Goal: Check status: Check status

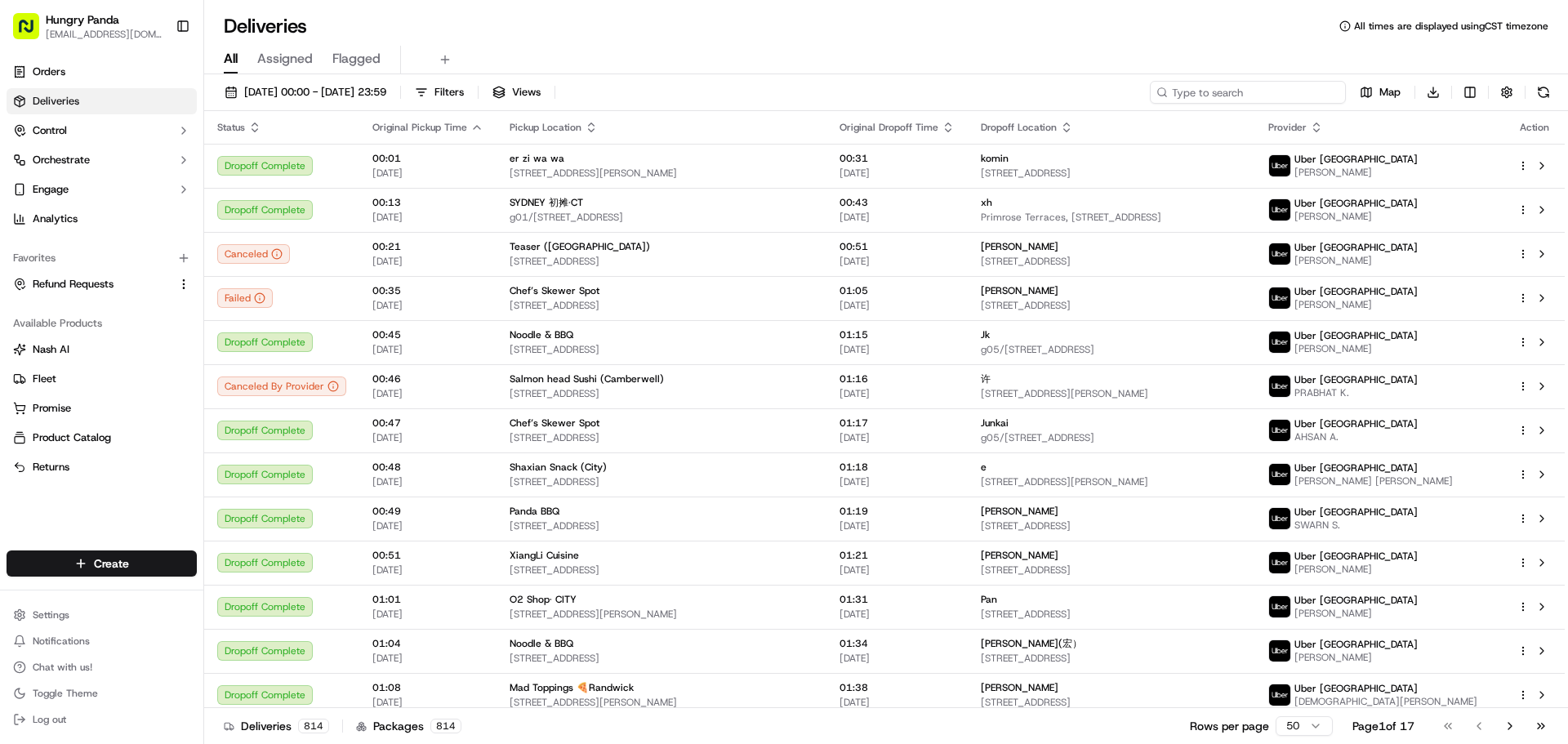
click at [1260, 83] on input at bounding box center [1248, 92] width 196 height 23
paste input "2274202048354757751334"
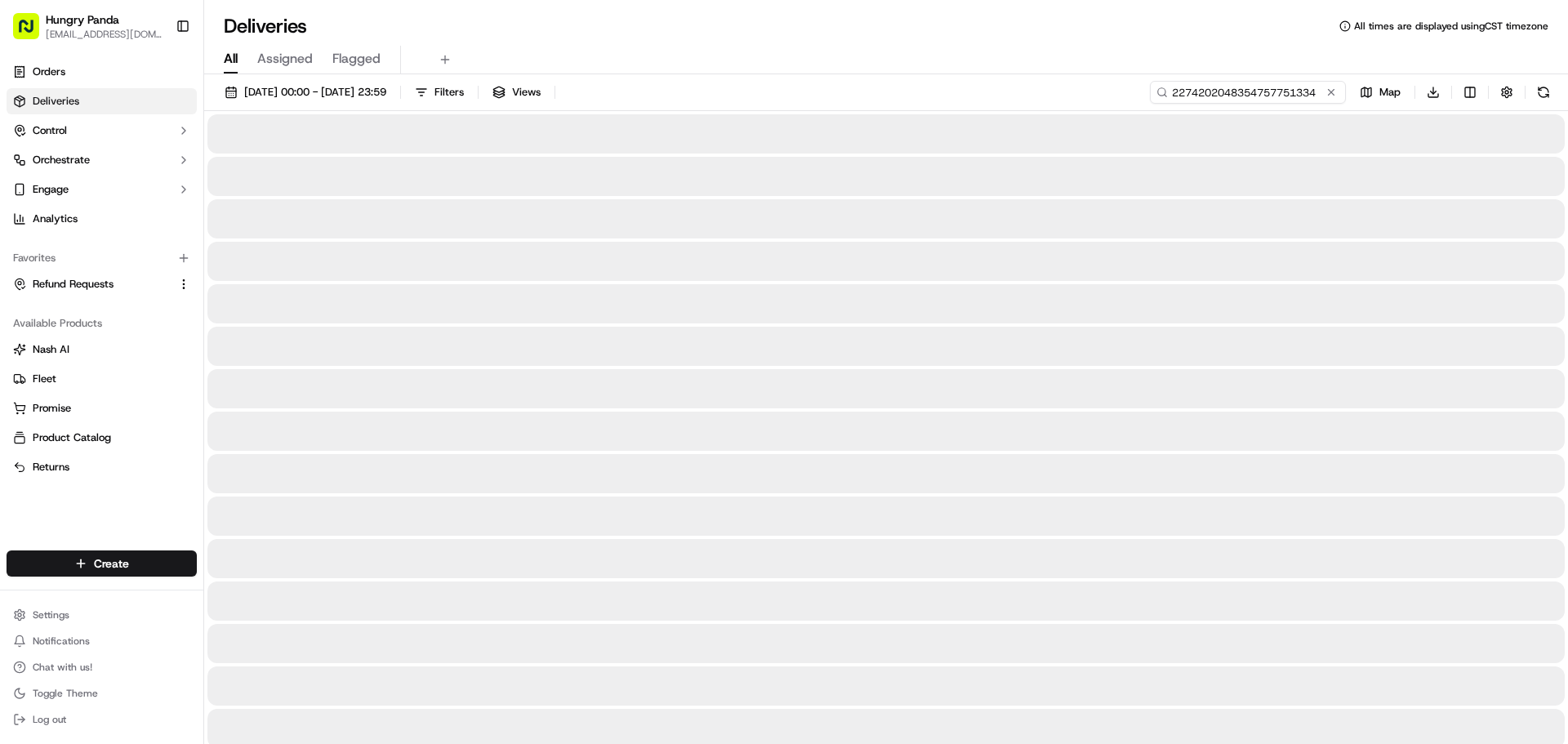
type input "2274202048354757751334"
click at [904, 52] on div "All Assigned Flagged" at bounding box center [886, 60] width 1364 height 29
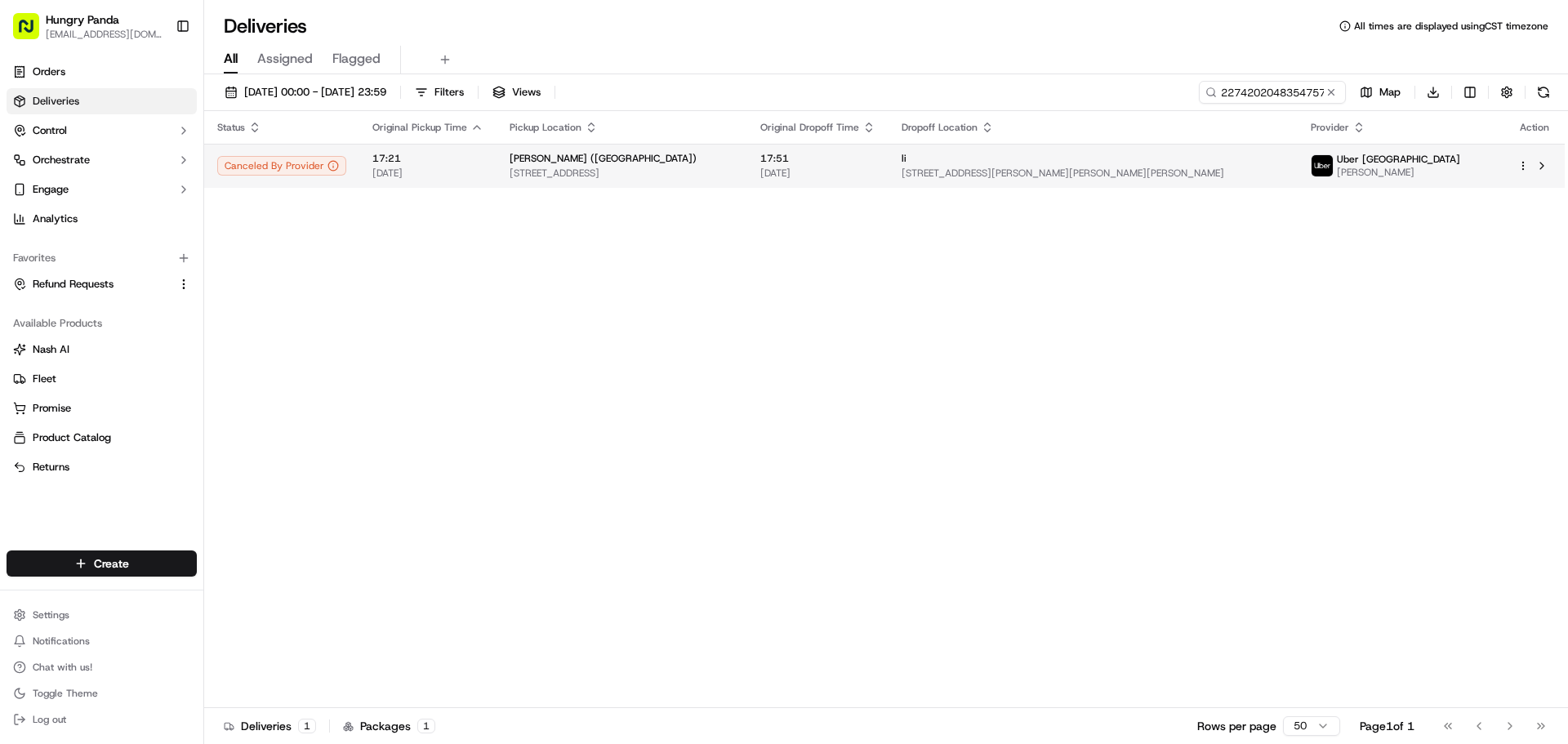
click at [635, 171] on span "[STREET_ADDRESS]" at bounding box center [621, 173] width 224 height 13
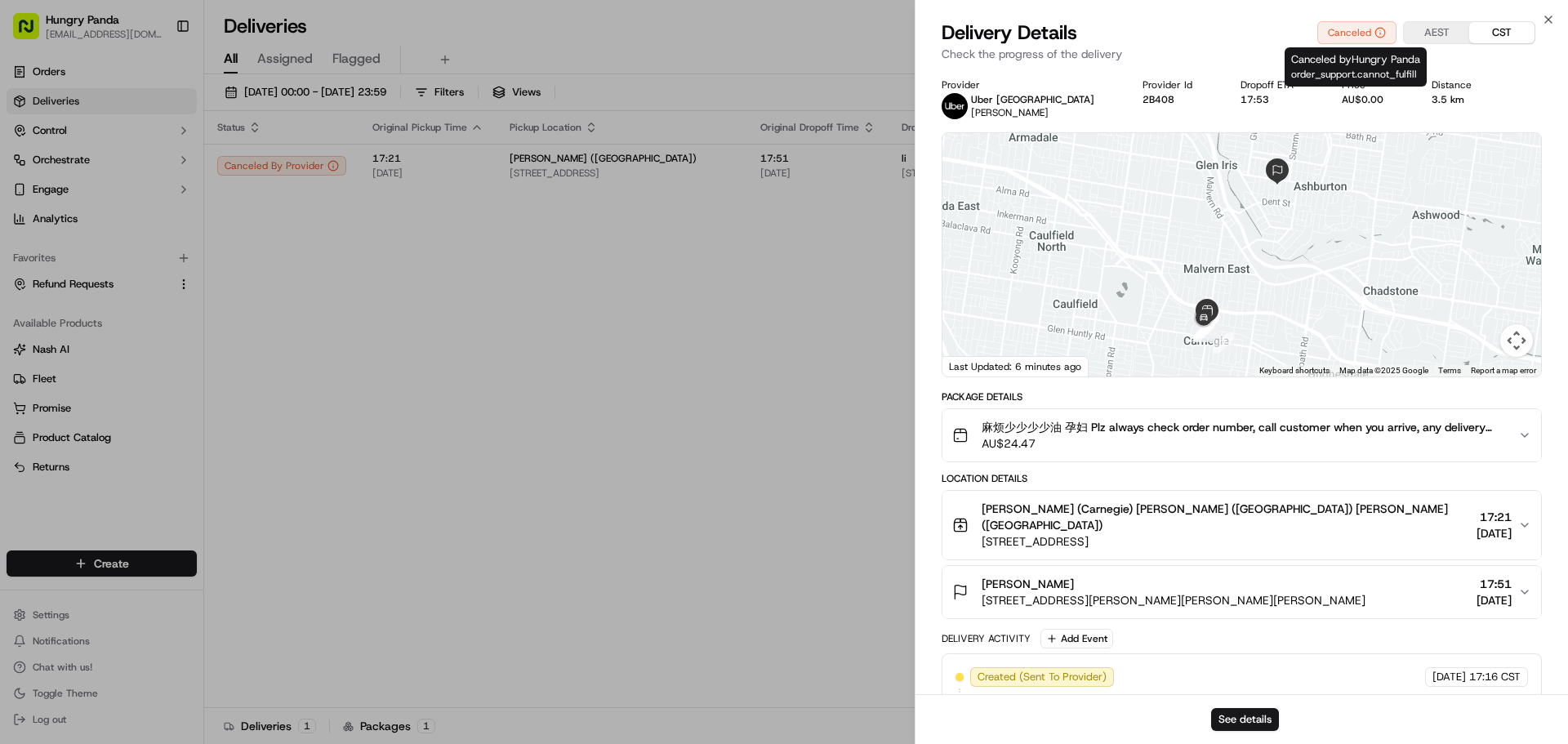
click at [1355, 51] on div "Canceled by Hungry Panda order_support.cannot_fulfill Canceled by Hungry Panda …" at bounding box center [1356, 67] width 143 height 39
click at [1355, 53] on span "Canceled by Hungry Panda order_support.cannot_fulfill" at bounding box center [1356, 67] width 129 height 29
click at [1348, 78] on span "order_support.cannot_fulfill" at bounding box center [1354, 74] width 125 height 13
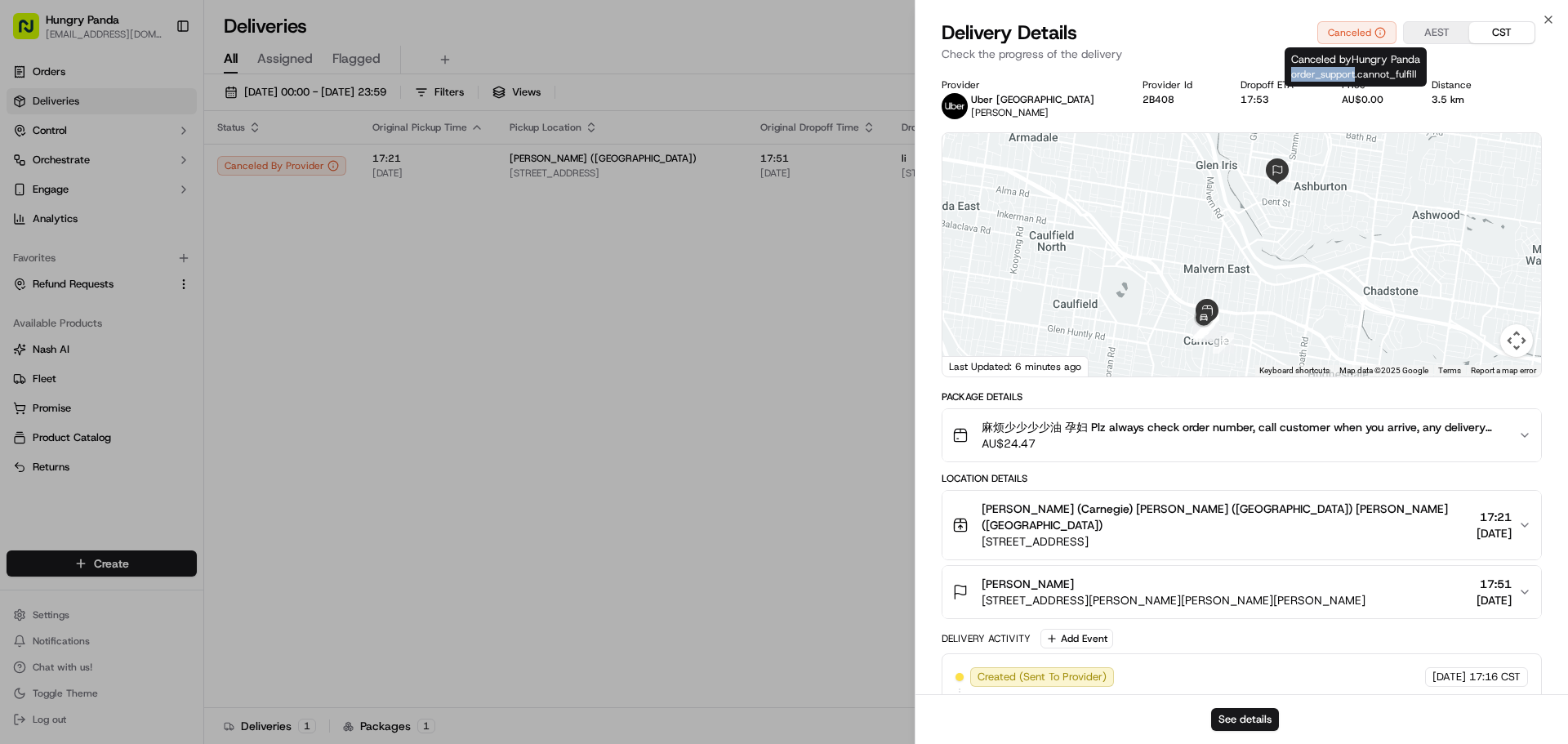
click at [1348, 78] on span "order_support.cannot_fulfill" at bounding box center [1354, 74] width 125 height 13
click at [1353, 78] on span "order_support.cannot_fulfill" at bounding box center [1354, 74] width 125 height 13
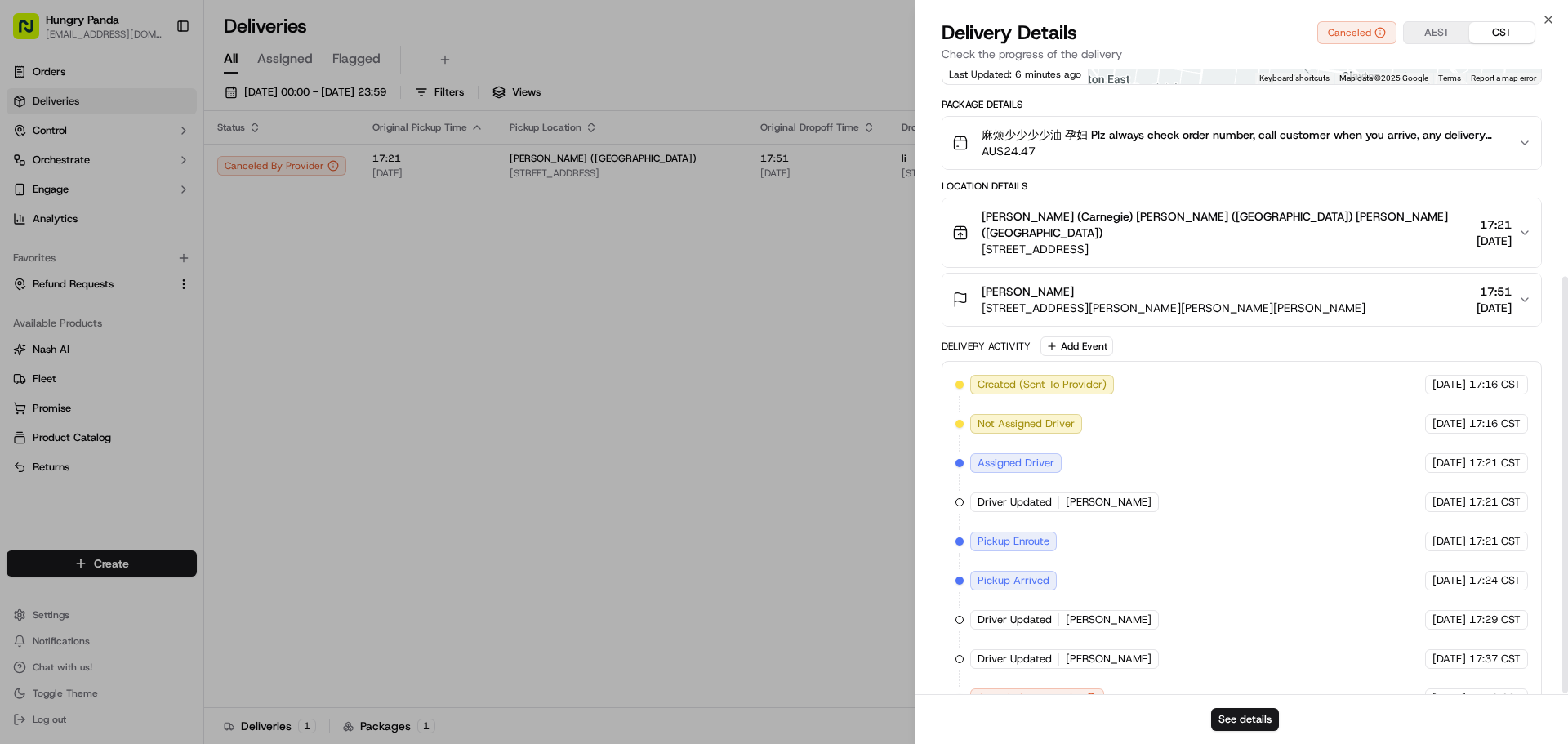
scroll to position [314, 0]
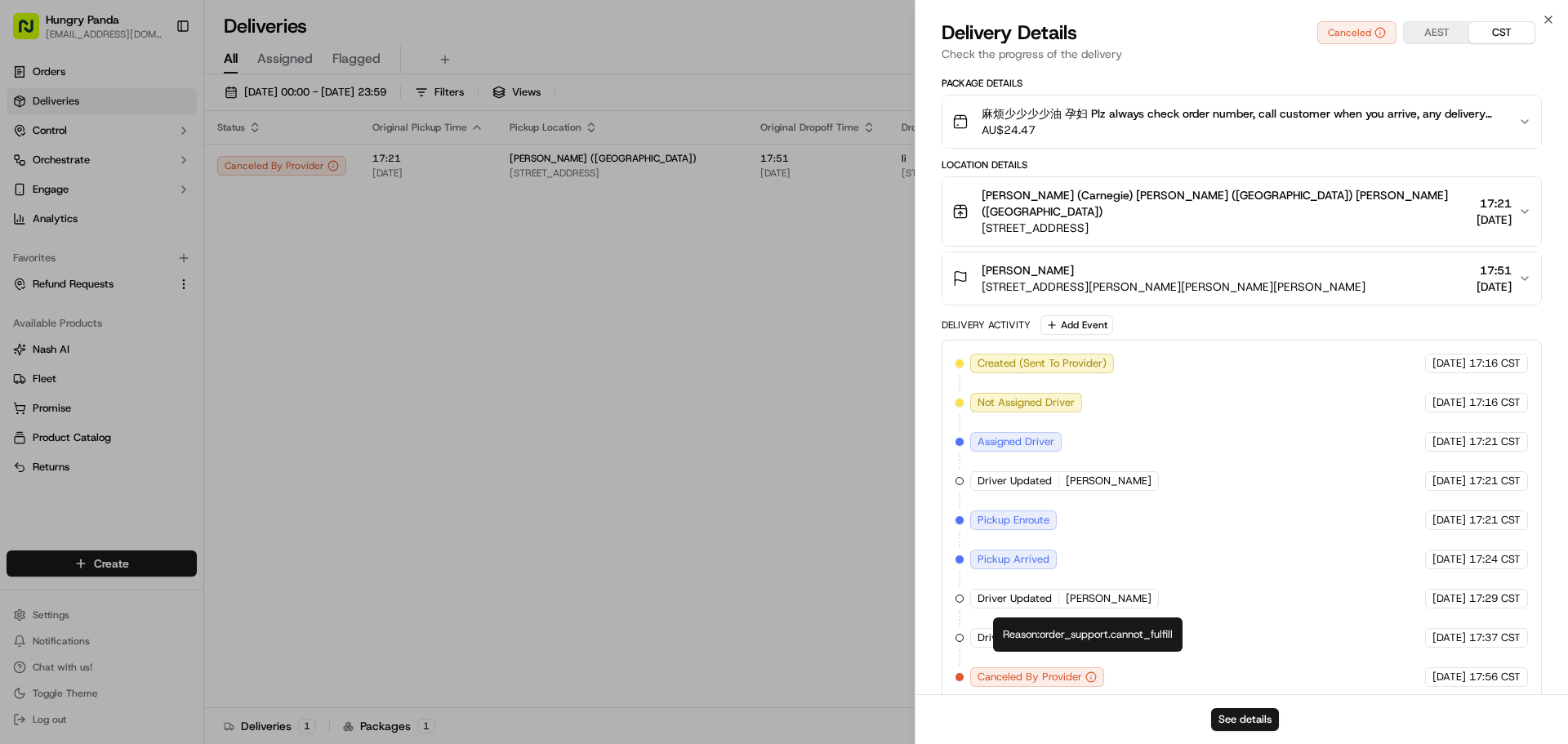
click at [1093, 631] on div "Reason: order_support.cannot_fulfill Reason: order_support.cannot_fulfill" at bounding box center [1087, 635] width 189 height 34
copy div "Reason: order_support.cannot_fulfill"
